Goal: Task Accomplishment & Management: Use online tool/utility

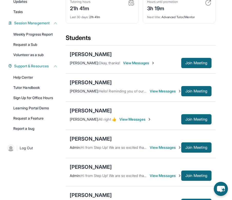
scroll to position [71, 0]
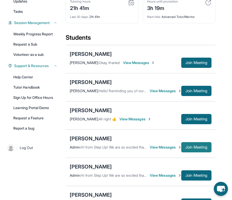
click at [197, 143] on button "Join Meeting" at bounding box center [196, 147] width 30 height 10
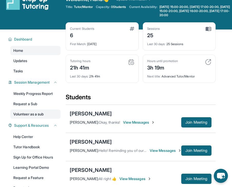
scroll to position [12, 0]
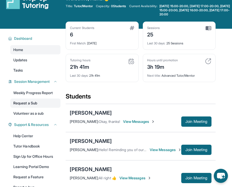
click at [36, 106] on link "Request a Sub" at bounding box center [35, 102] width 50 height 9
